Goal: Check status: Check status

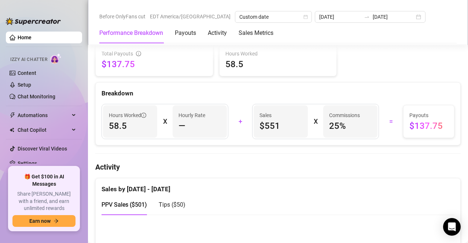
scroll to position [194, 0]
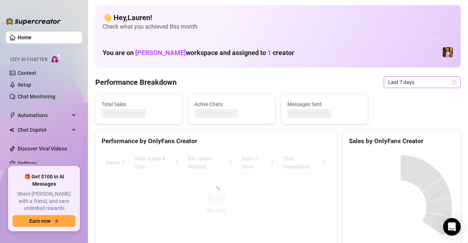
click at [450, 86] on div "Last 7 days" at bounding box center [422, 82] width 77 height 12
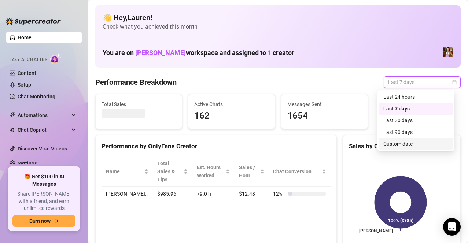
click at [426, 143] on div "Custom date" at bounding box center [416, 144] width 65 height 8
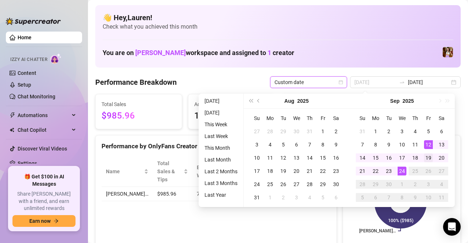
type input "[DATE]"
click at [427, 153] on td "19" at bounding box center [428, 157] width 13 height 13
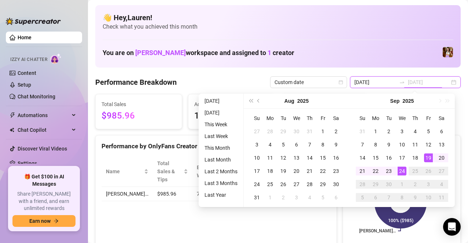
type input "[DATE]"
click at [399, 169] on div "24" at bounding box center [402, 170] width 9 height 9
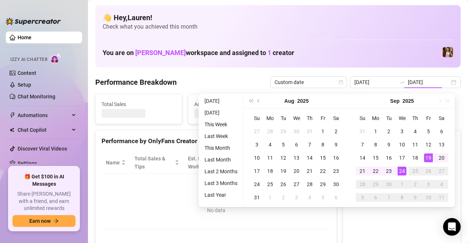
type input "[DATE]"
